Goal: Task Accomplishment & Management: Use online tool/utility

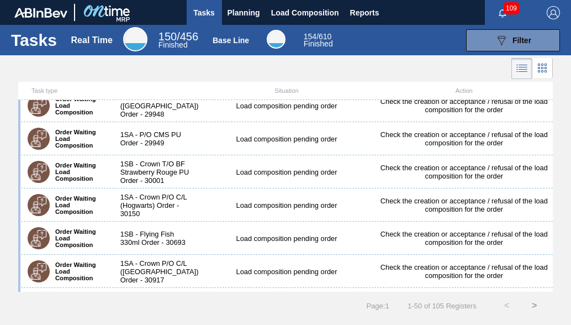
scroll to position [552, 0]
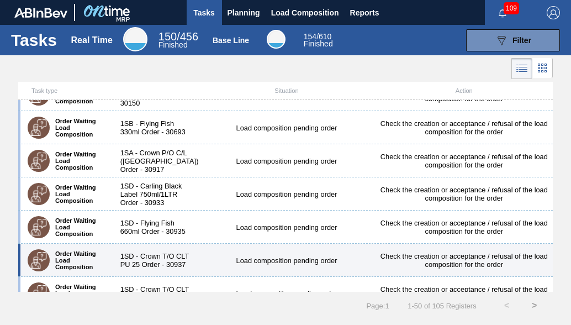
click at [199, 264] on div "Load composition pending order" at bounding box center [286, 260] width 177 height 8
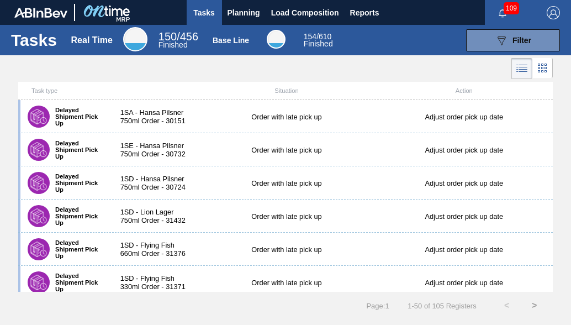
click at [520, 68] on icon at bounding box center [521, 68] width 13 height 13
click at [517, 42] on span "Filter" at bounding box center [521, 40] width 19 height 9
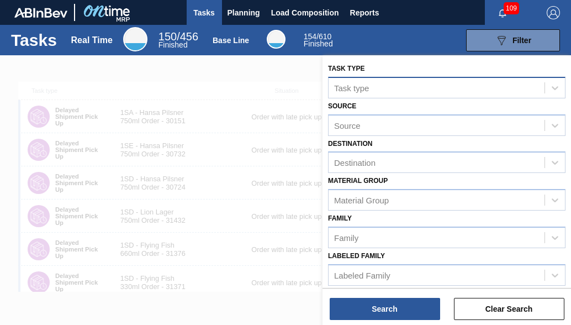
click at [345, 84] on div "Task type" at bounding box center [351, 87] width 35 height 9
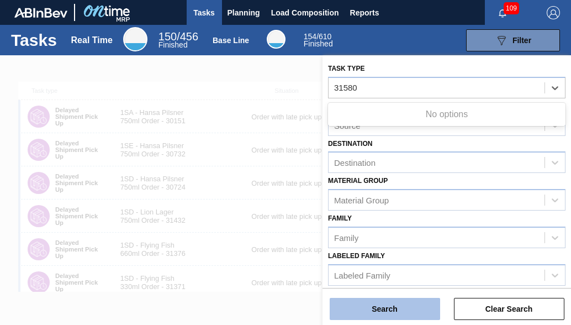
type type "31580"
click at [362, 309] on button "Search" at bounding box center [385, 309] width 110 height 22
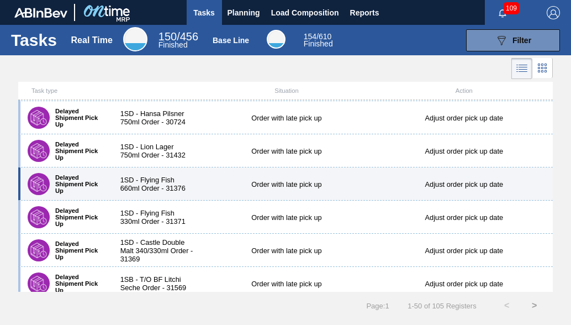
scroll to position [166, 0]
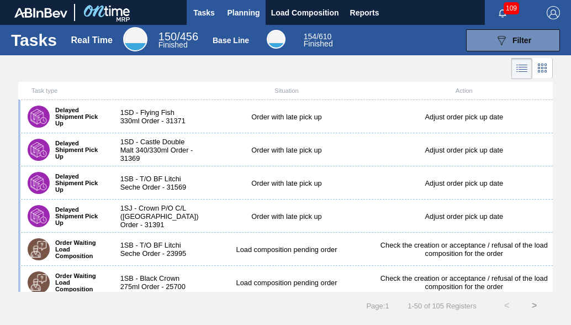
click at [231, 10] on span "Planning" at bounding box center [243, 12] width 33 height 13
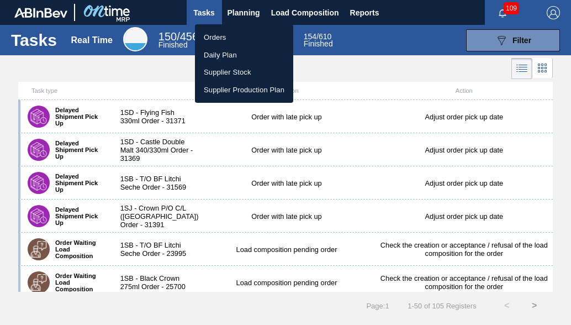
click at [226, 31] on li "Orders" at bounding box center [244, 38] width 98 height 18
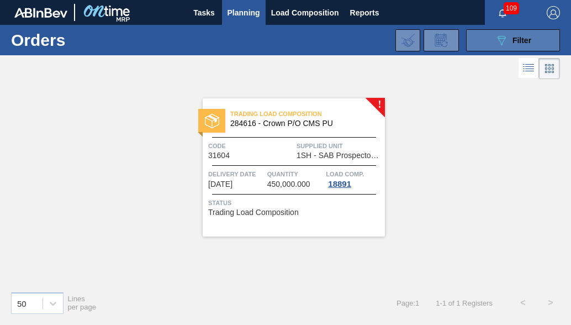
click at [520, 39] on span "Filter" at bounding box center [521, 40] width 19 height 9
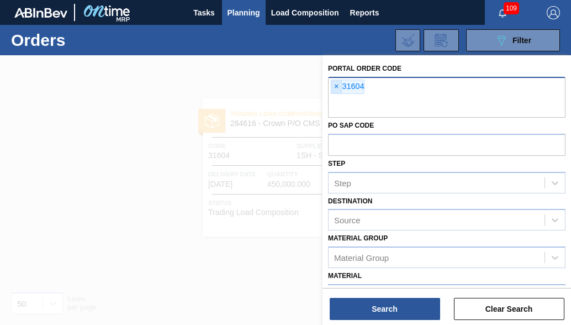
click at [337, 83] on span "×" at bounding box center [336, 86] width 10 height 13
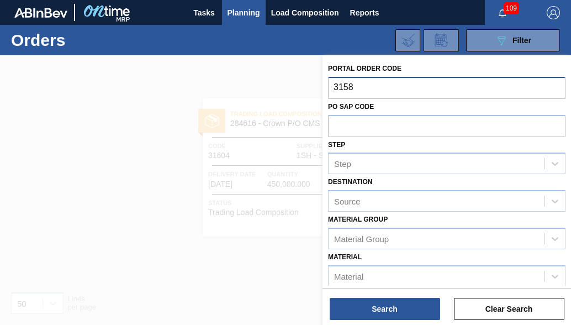
type input "31580"
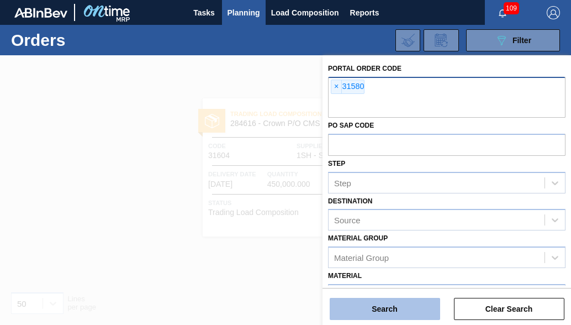
click at [360, 312] on button "Search" at bounding box center [385, 309] width 110 height 22
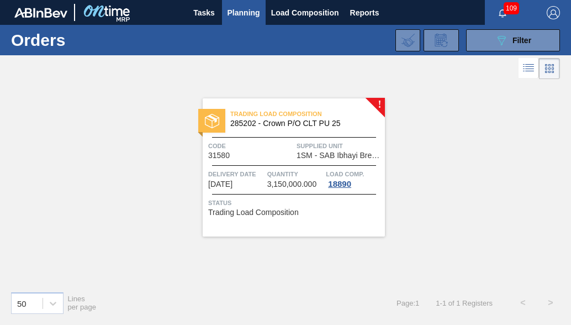
click at [308, 161] on div "Trading Load Composition 285202 - Crown P/O CLT PU 25 Code 31580 Supplied Unit …" at bounding box center [294, 167] width 182 height 138
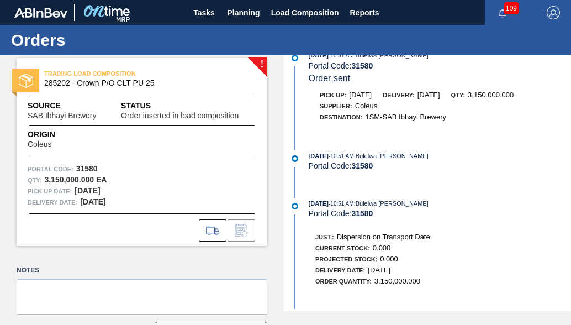
click at [48, 82] on span "285202 - Crown P/O CLT PU 25" at bounding box center [144, 83] width 200 height 8
click at [42, 68] on div "TRADING LOAD COMPOSITION 285202 - Crown P/O CLT PU 25" at bounding box center [142, 78] width 251 height 25
click at [361, 13] on span "Reports" at bounding box center [364, 12] width 29 height 13
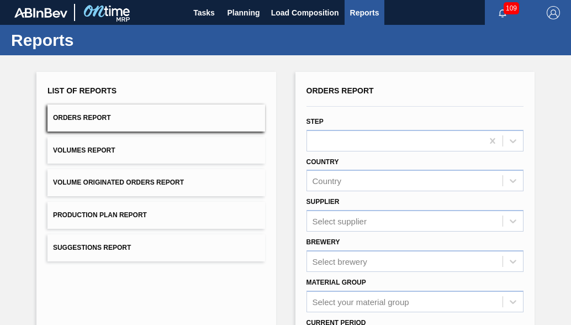
click at [77, 116] on span "Orders Report" at bounding box center [82, 118] width 58 height 8
click at [314, 140] on div at bounding box center [395, 141] width 176 height 16
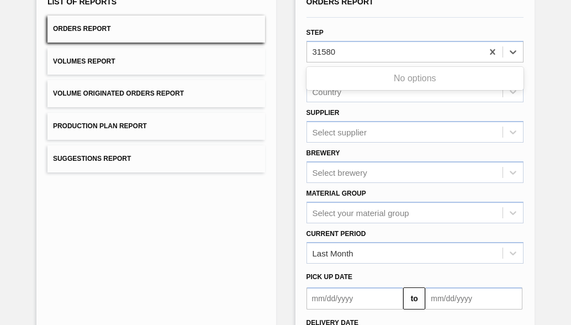
scroll to position [186, 0]
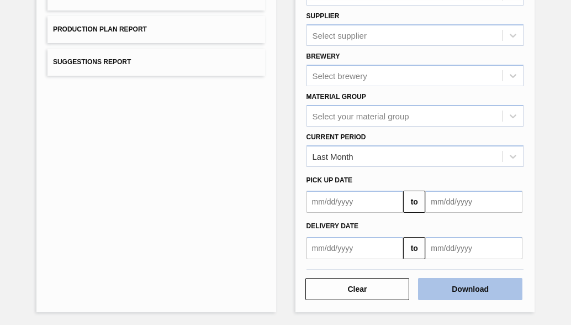
type input "31580"
click at [452, 290] on button "Download" at bounding box center [470, 289] width 104 height 22
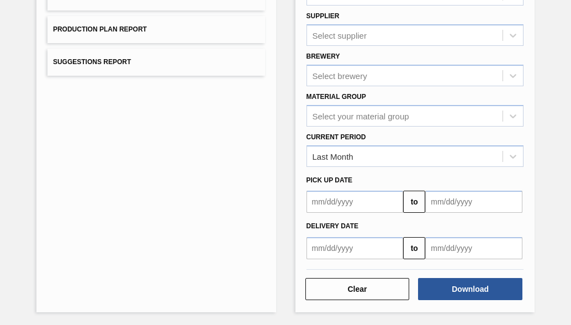
scroll to position [20, 0]
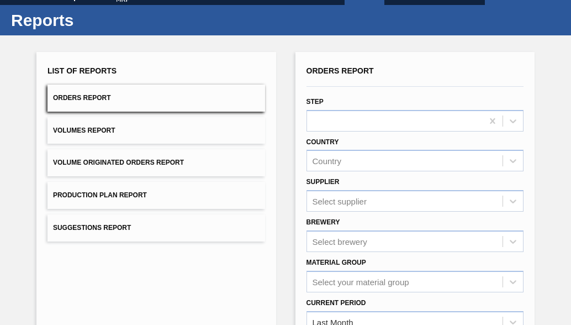
click at [84, 293] on div "List of Reports Orders Report Volumes Report Volume Originated Orders Report Pr…" at bounding box center [156, 265] width 240 height 426
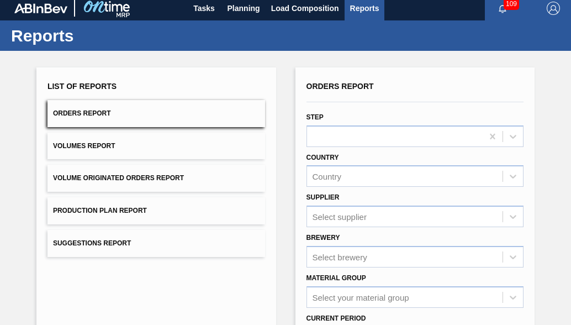
scroll to position [0, 0]
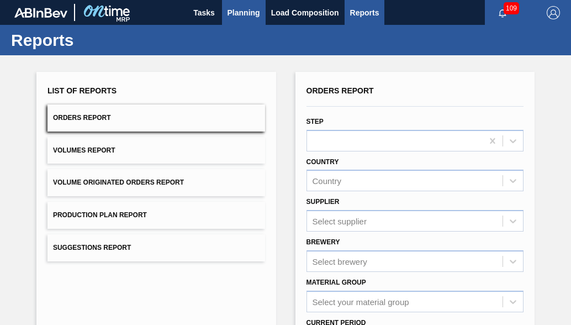
click at [253, 12] on span "Planning" at bounding box center [243, 12] width 33 height 13
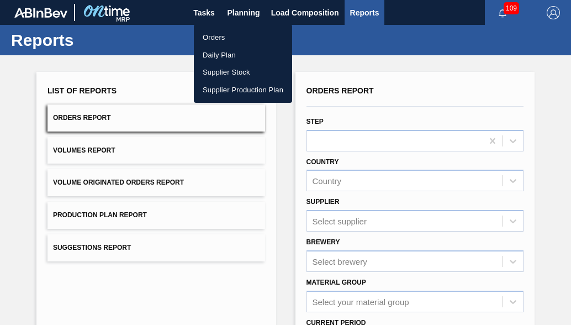
click at [213, 38] on li "Orders" at bounding box center [243, 38] width 98 height 18
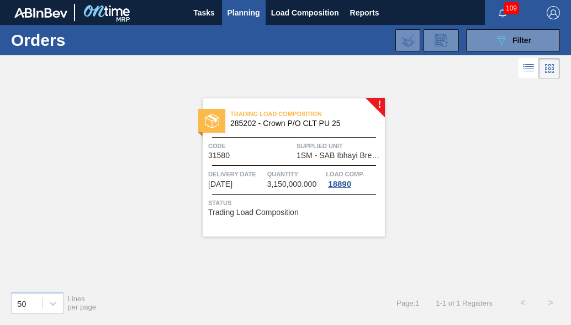
click at [276, 154] on div "Code 31580" at bounding box center [251, 149] width 86 height 19
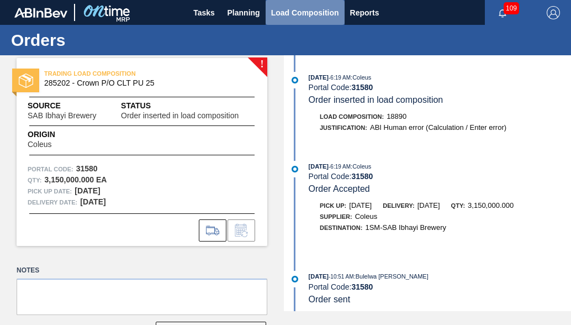
click at [288, 18] on span "Load Composition" at bounding box center [305, 12] width 68 height 13
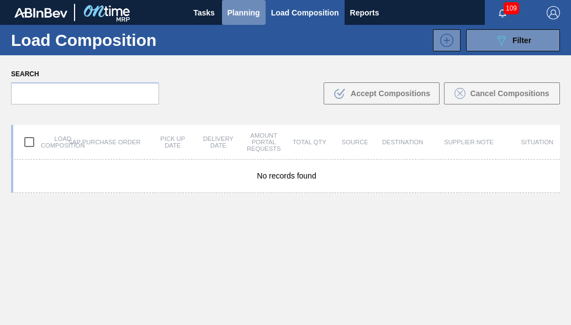
click at [247, 13] on span "Planning" at bounding box center [243, 12] width 33 height 13
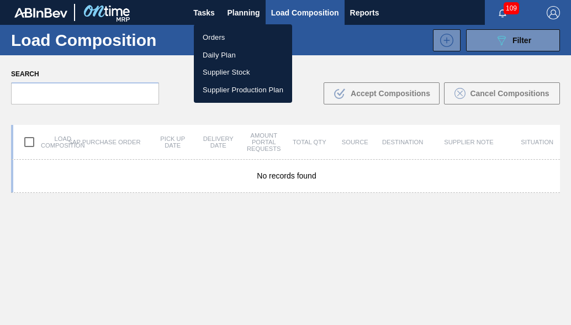
click at [211, 10] on div at bounding box center [285, 162] width 571 height 325
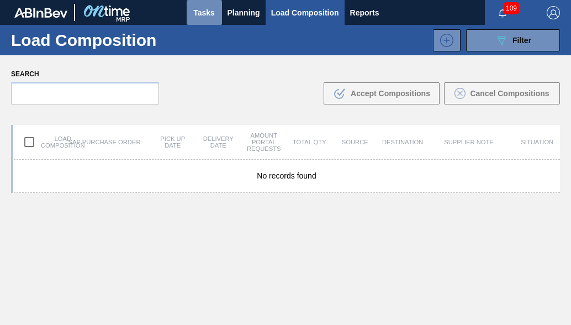
click at [211, 10] on span "Tasks" at bounding box center [204, 12] width 24 height 13
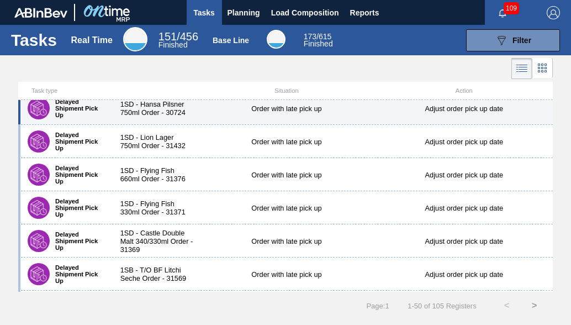
scroll to position [55, 0]
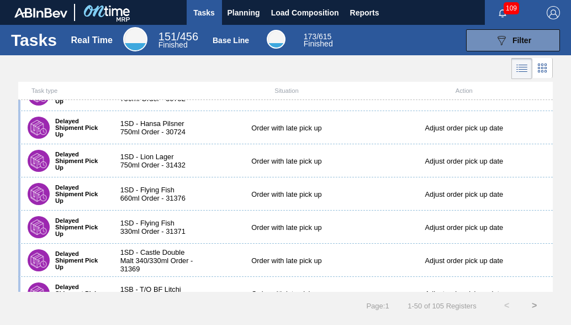
click at [540, 66] on icon at bounding box center [542, 67] width 13 height 13
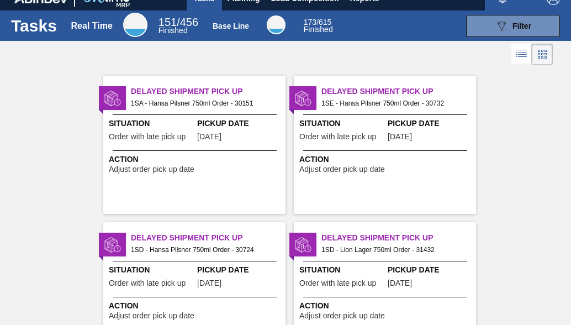
scroll to position [0, 0]
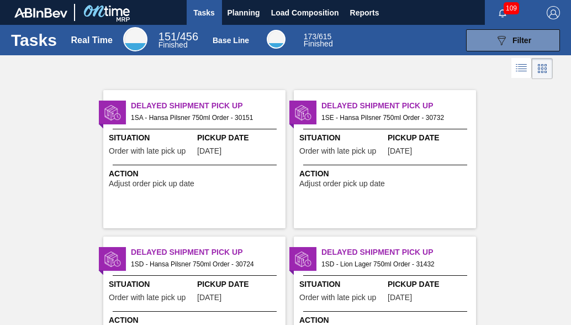
click at [523, 69] on icon at bounding box center [521, 67] width 13 height 13
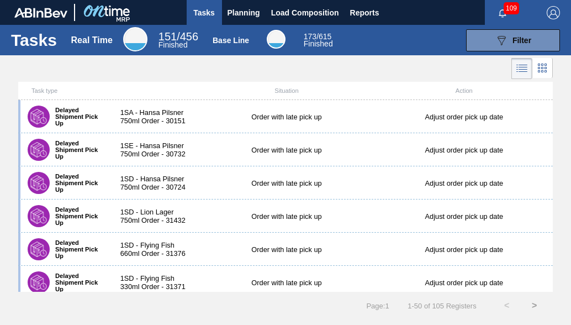
click at [522, 68] on icon at bounding box center [521, 68] width 13 height 13
click at [540, 65] on icon at bounding box center [542, 67] width 13 height 13
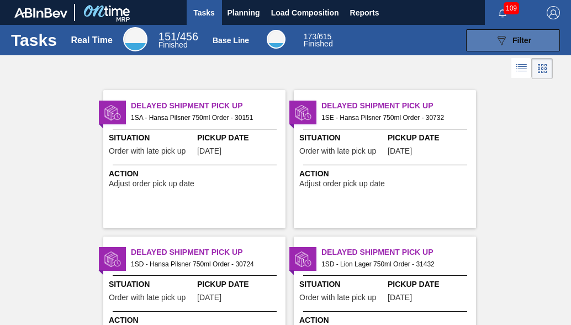
click at [520, 41] on span "Filter" at bounding box center [521, 40] width 19 height 9
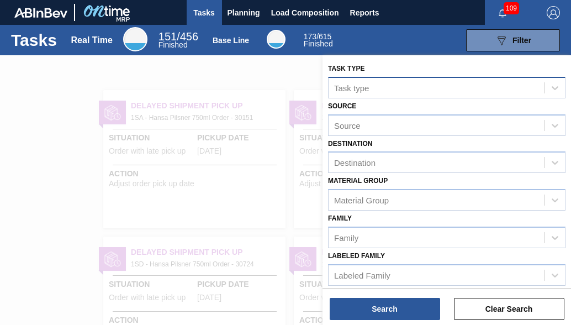
click at [353, 91] on div "Task type" at bounding box center [351, 87] width 35 height 9
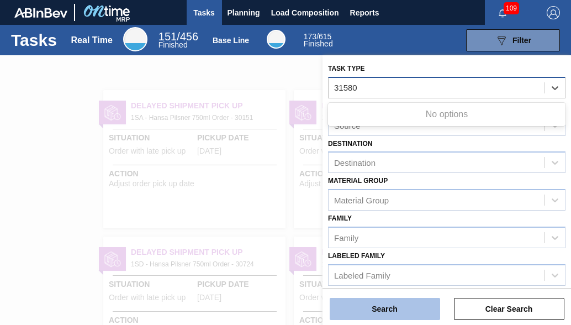
type type "31580"
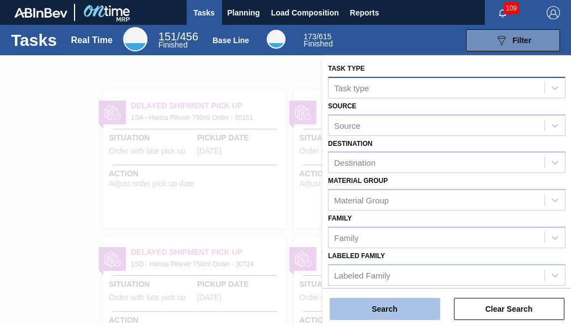
click at [383, 310] on button "Search" at bounding box center [385, 309] width 110 height 22
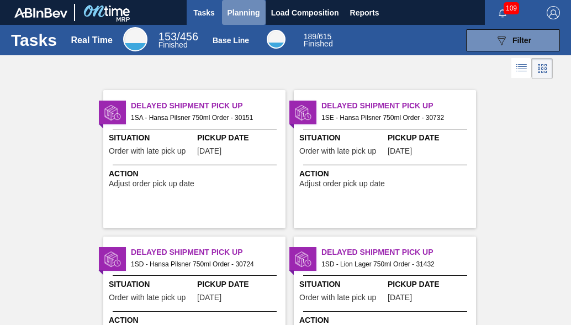
click at [263, 10] on button "Planning" at bounding box center [244, 12] width 44 height 25
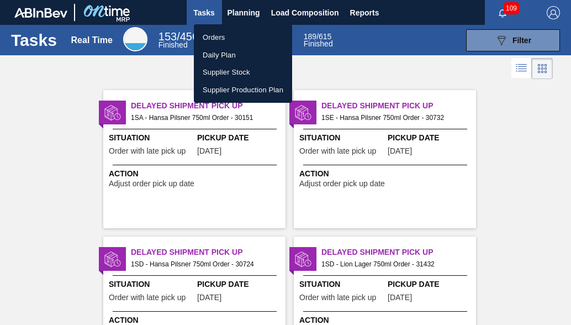
click at [212, 57] on li "Daily Plan" at bounding box center [243, 55] width 98 height 18
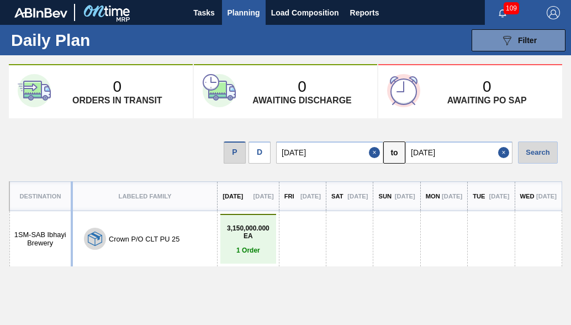
click at [231, 249] on p "1 Order" at bounding box center [248, 250] width 50 height 8
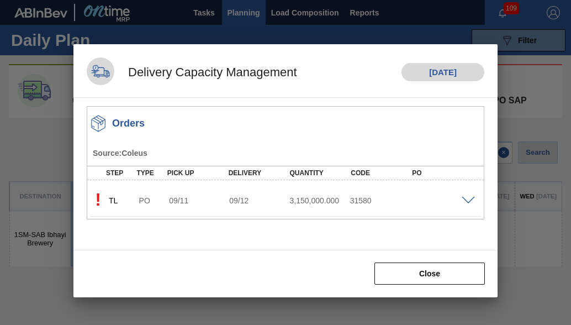
click at [466, 197] on span at bounding box center [468, 201] width 13 height 8
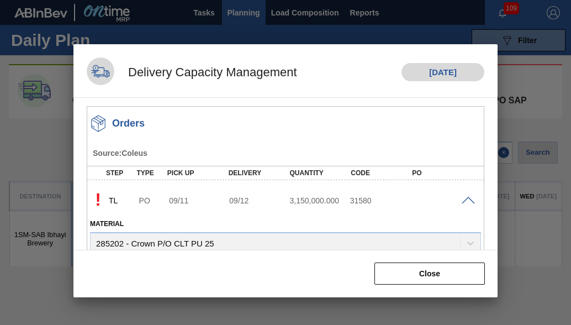
click at [253, 243] on div "Material 285202 - Crown P/O CLT PU 25" at bounding box center [285, 235] width 391 height 38
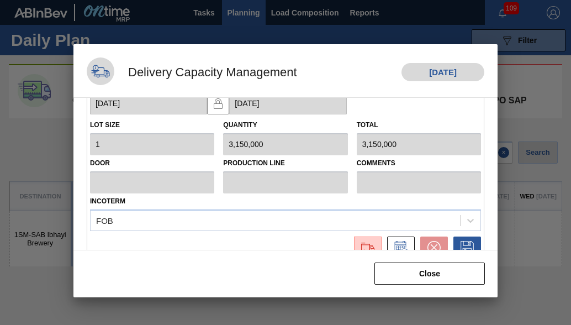
scroll to position [235, 0]
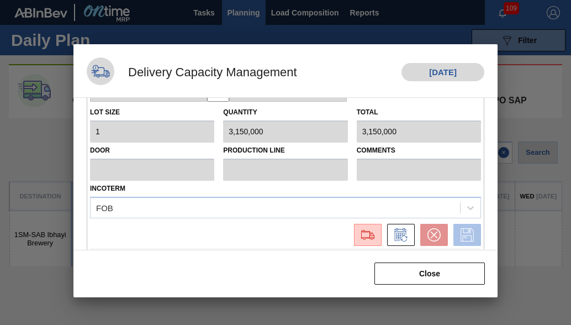
click at [458, 239] on icon at bounding box center [467, 234] width 18 height 13
click at [465, 234] on icon at bounding box center [466, 234] width 13 height 13
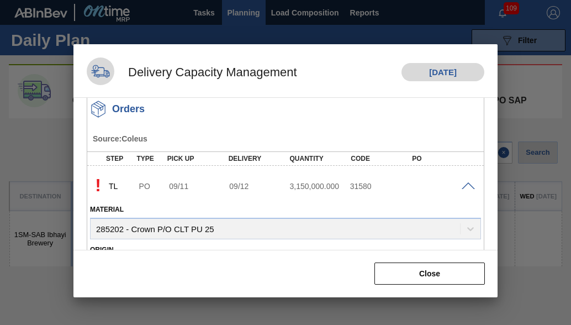
scroll to position [0, 0]
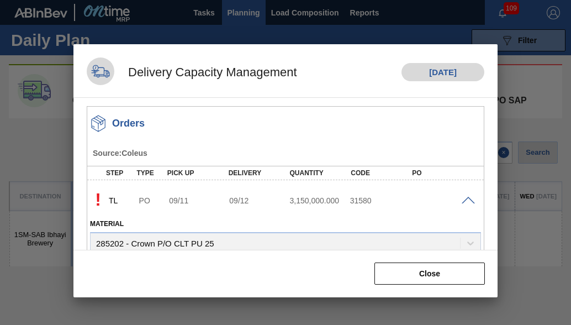
click at [120, 123] on h3 "Orders" at bounding box center [128, 124] width 33 height 12
click at [124, 157] on div "Orders Source : Coleus Step Type Pick up Delivery Quantity Code PO ! TL PO 09/1…" at bounding box center [286, 296] width 398 height 381
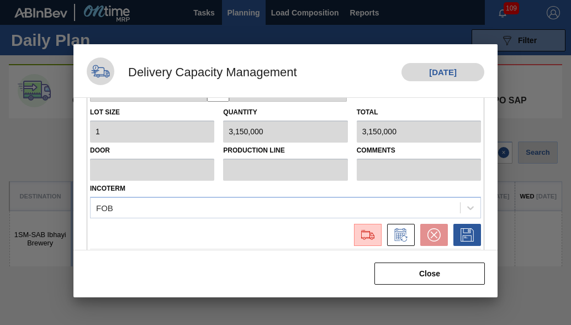
scroll to position [125, 0]
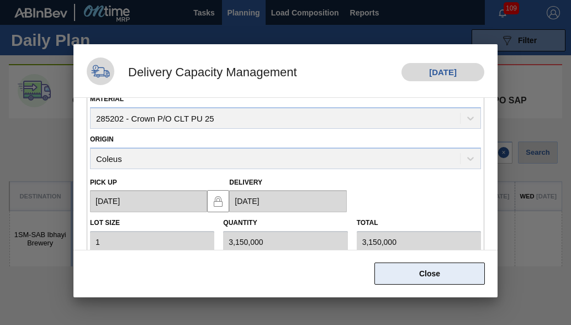
click at [451, 277] on button "Close" at bounding box center [429, 273] width 110 height 22
